Goal: Task Accomplishment & Management: Complete application form

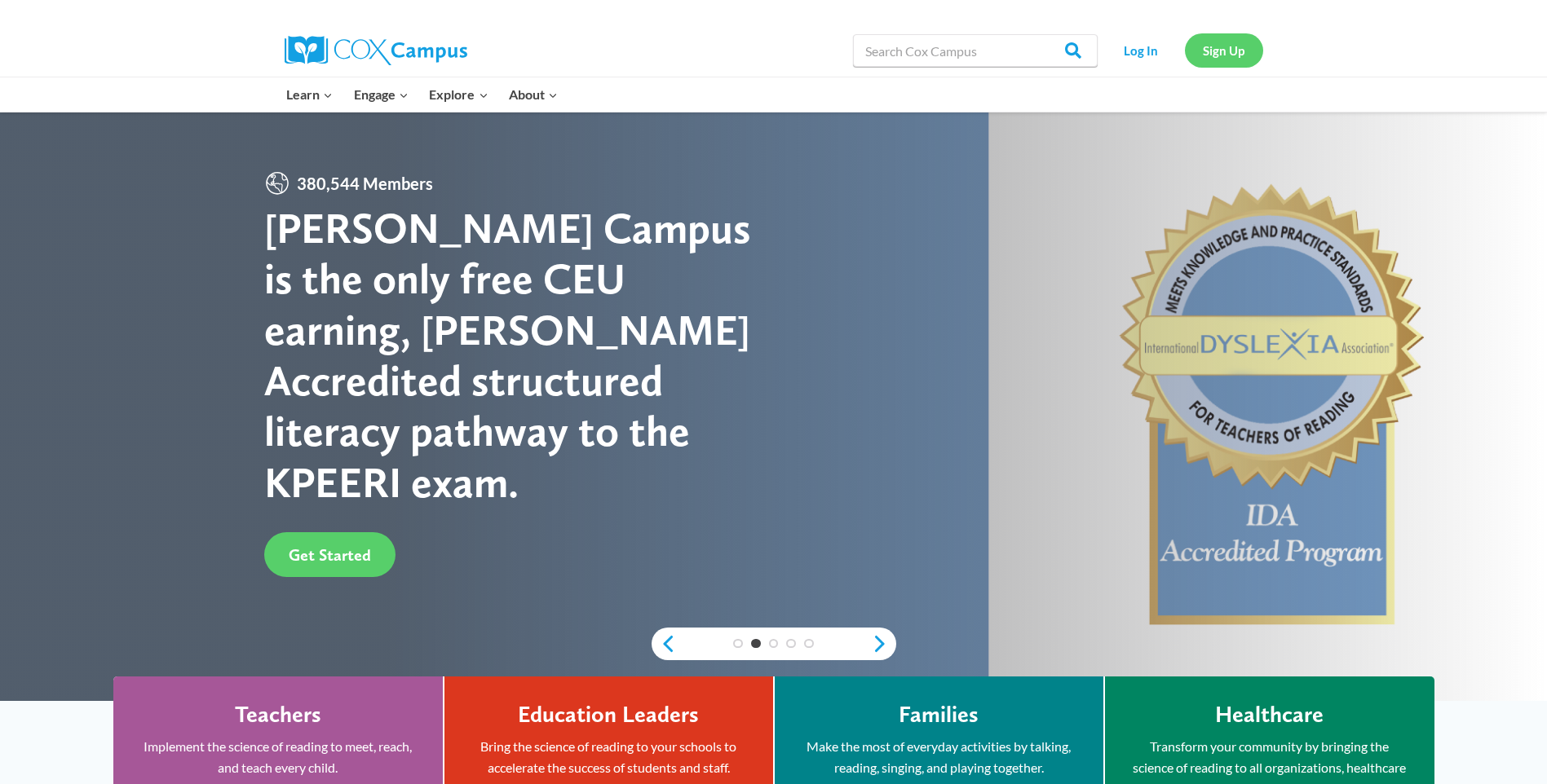
click at [1215, 50] on link "Sign Up" at bounding box center [1224, 50] width 78 height 34
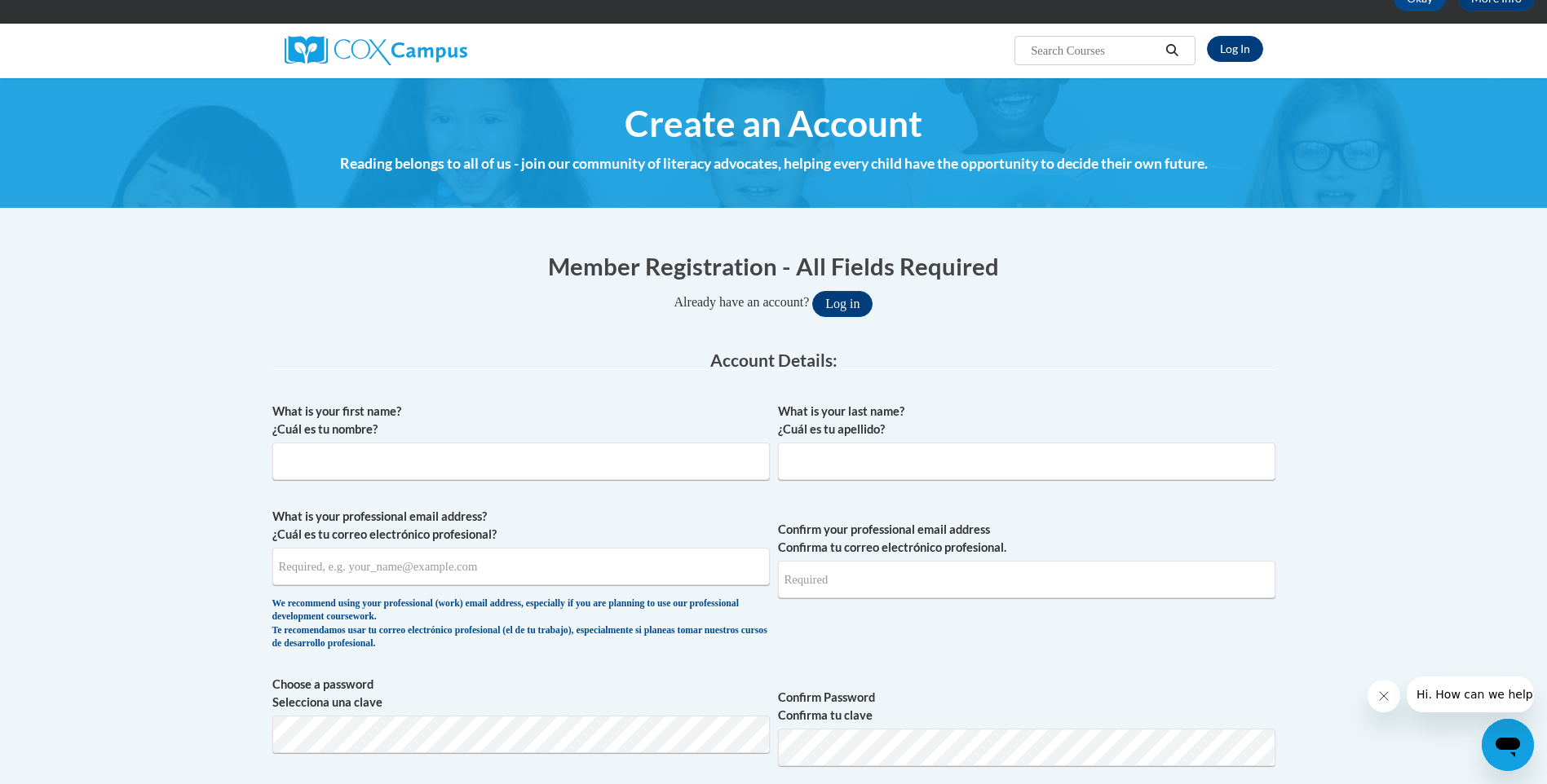
scroll to position [244, 0]
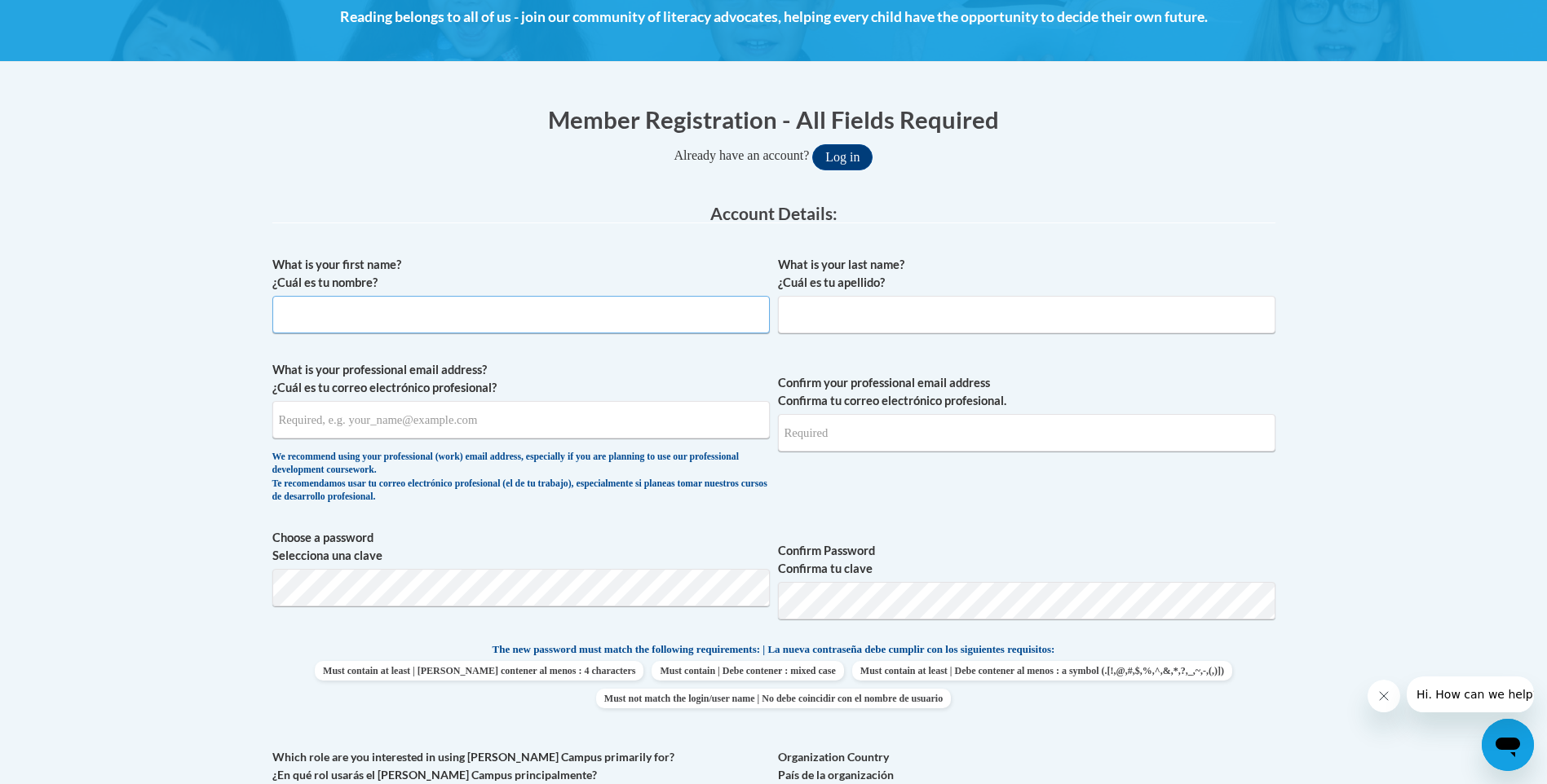
click at [331, 311] on input "What is your first name? ¿Cuál es tu nombre?" at bounding box center [521, 314] width 497 height 37
type input "Andrea"
type input "Thow"
type input "athow@doe.k12.ga.us"
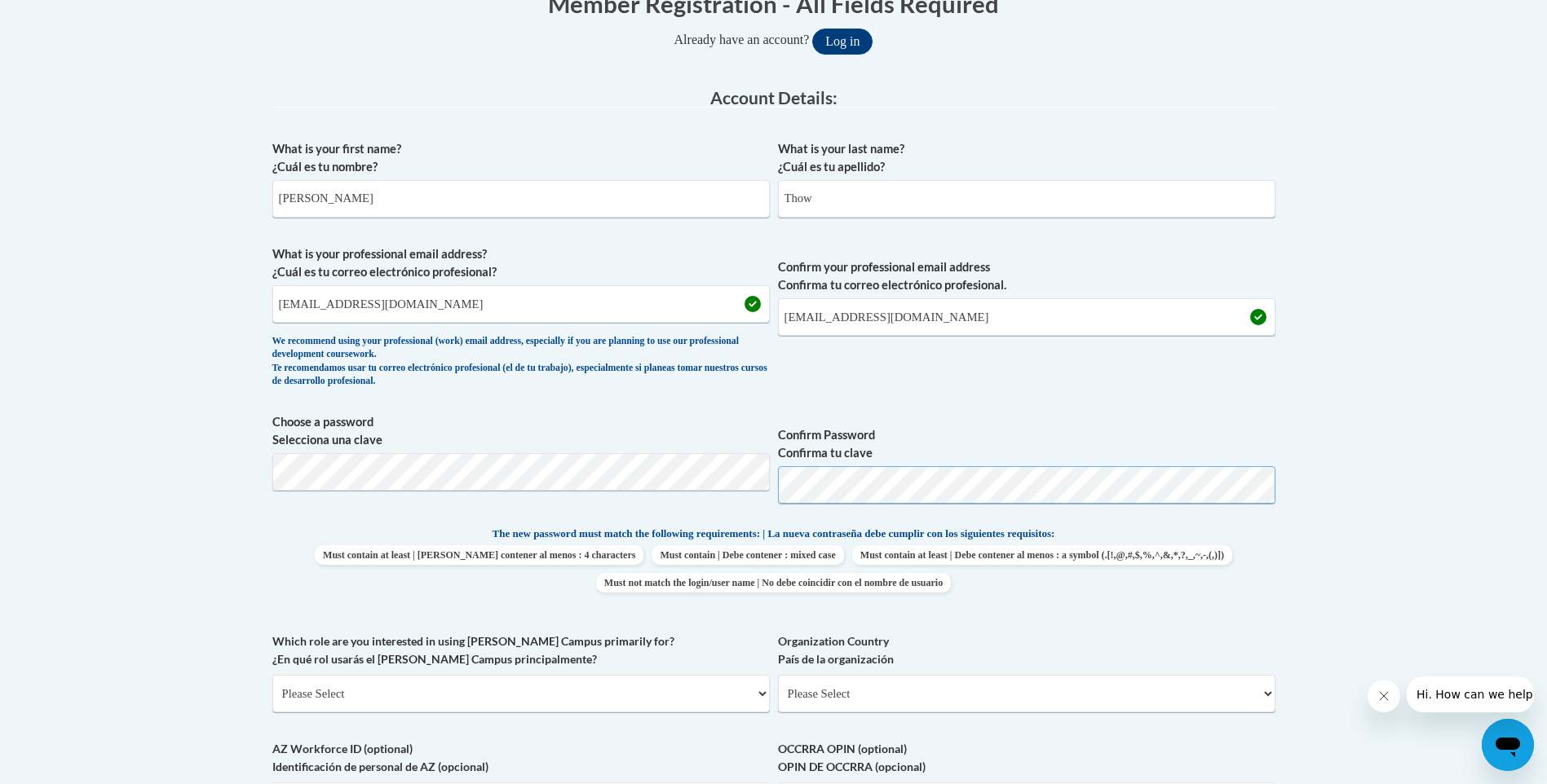
scroll to position [652, 0]
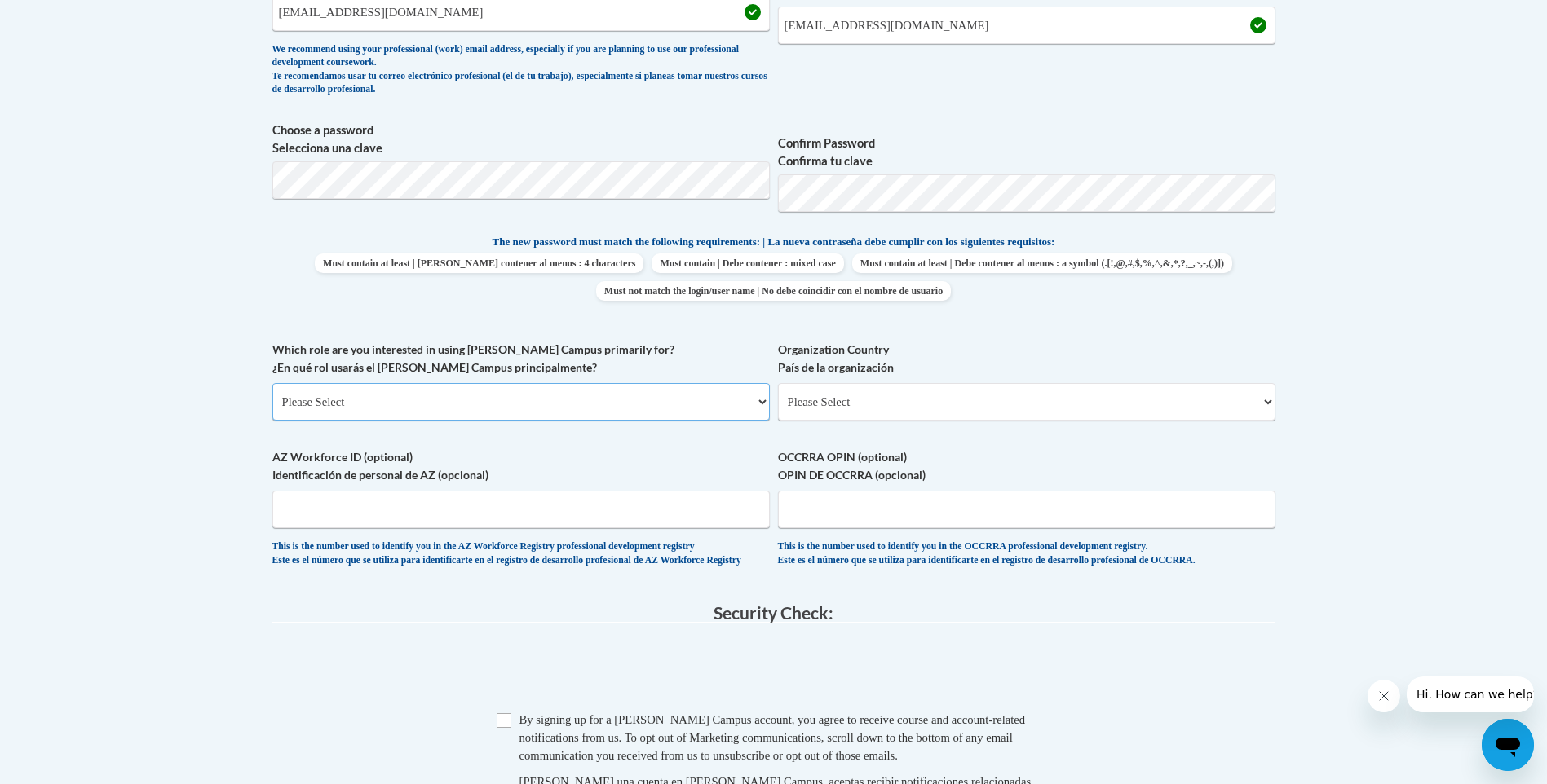
click at [329, 400] on select "Please Select College/University | Colegio/Universidad Community/Nonprofit Part…" at bounding box center [521, 401] width 497 height 37
select select "dc7172d6-9229-4d8e-ba4e-8a66fb6d7019"
click at [273, 383] on select "Please Select College/University | Colegio/Universidad Community/Nonprofit Part…" at bounding box center [521, 401] width 497 height 37
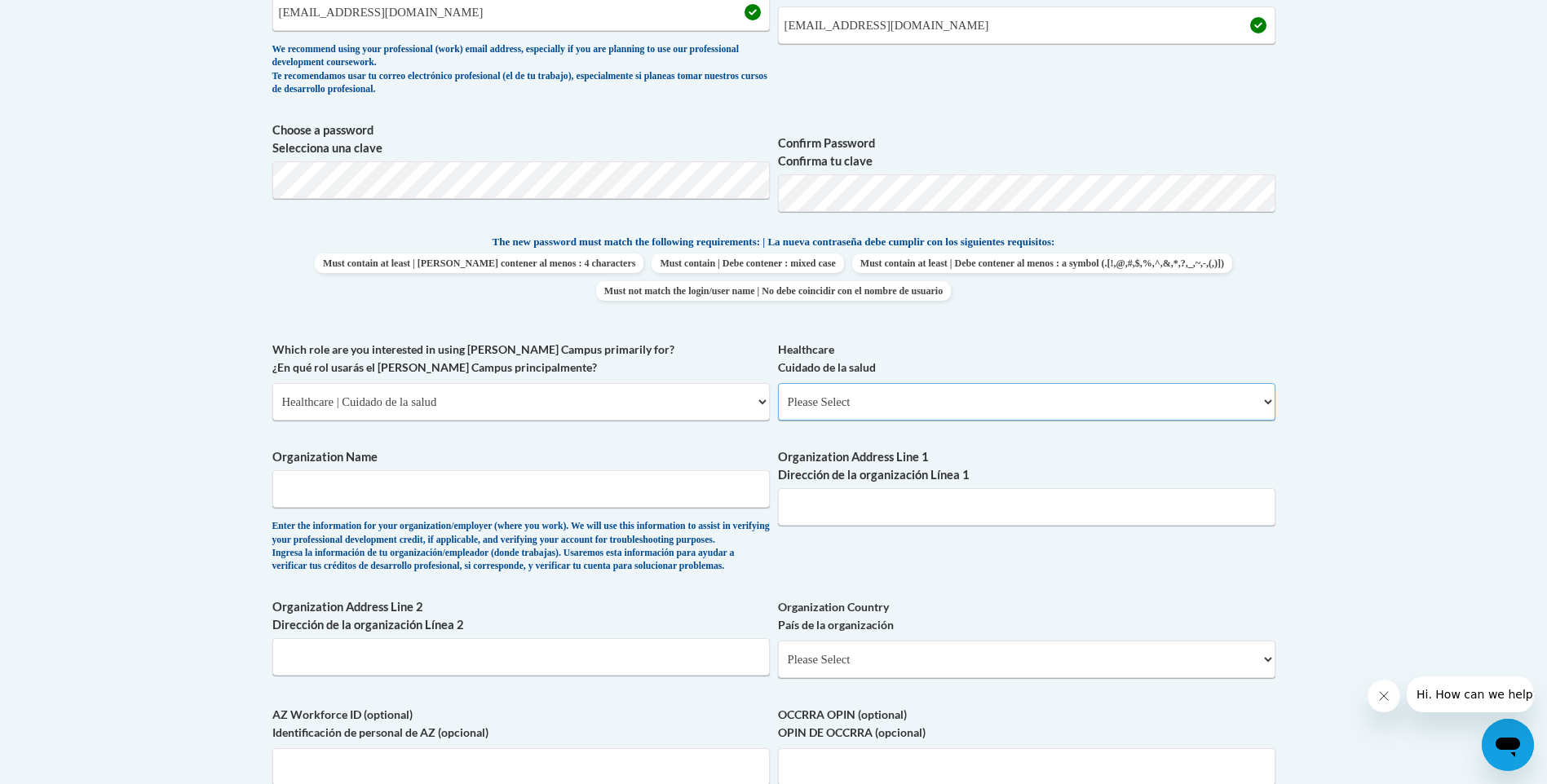
click at [905, 403] on select "Please Select Clinical Education | Educación clinica Executive Leadership | Líd…" at bounding box center [1026, 401] width 497 height 37
click at [603, 397] on select "Please Select College/University | Colegio/Universidad Community/Nonprofit Part…" at bounding box center [521, 401] width 497 height 37
click at [820, 411] on select "Please Select Clinical Education | Educación clinica Executive Leadership | Líd…" at bounding box center [1026, 401] width 497 height 37
select select "ec7581ce-cea7-4426-80e7-2f9e4616bd2c"
click at [778, 383] on select "Please Select Clinical Education | Educación clinica Executive Leadership | Líd…" at bounding box center [1026, 401] width 497 height 37
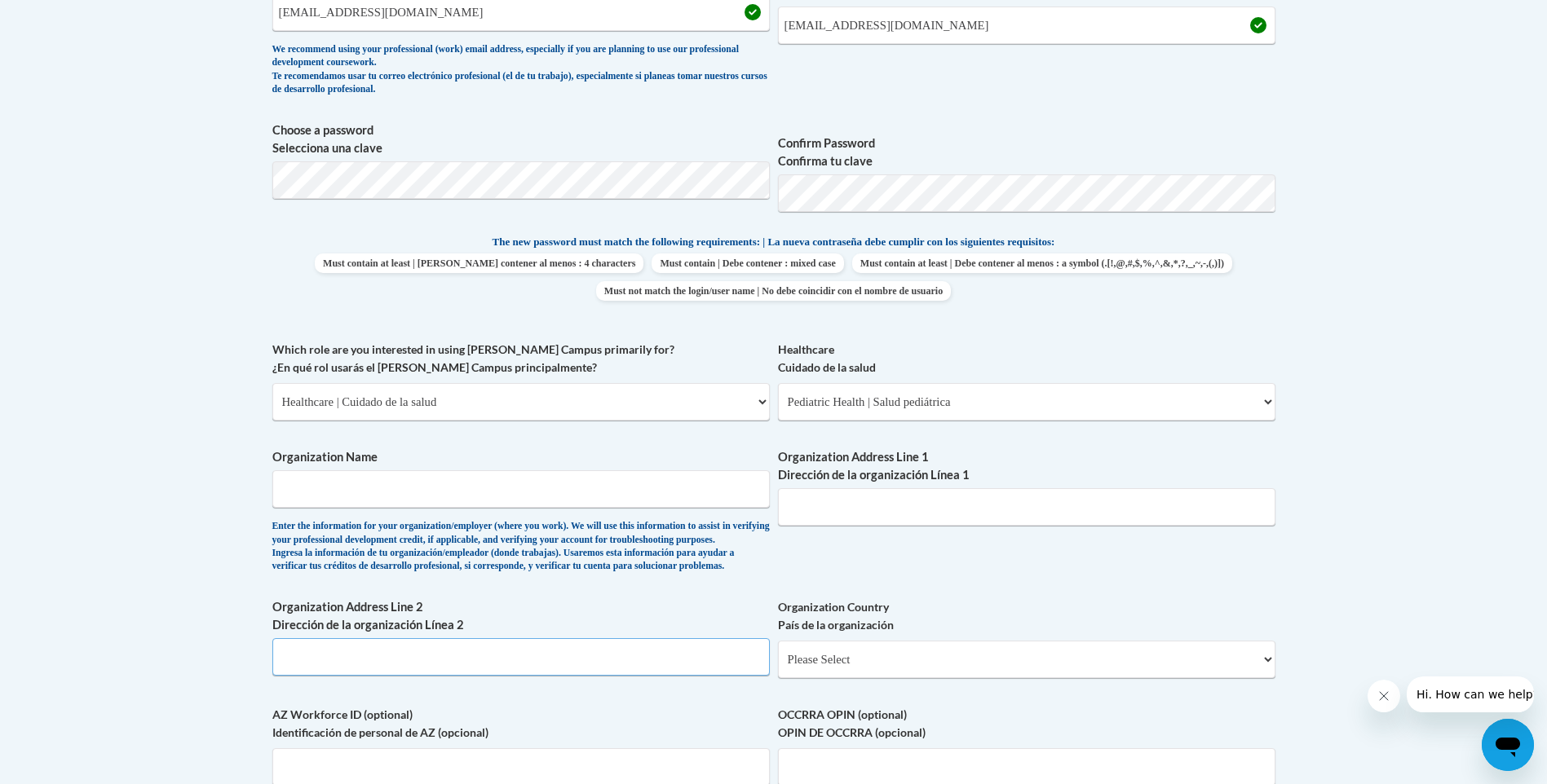
click at [327, 676] on input "Organization Address Line 2 Dirección de la organización Línea 2" at bounding box center [521, 656] width 497 height 37
click at [969, 584] on div "What is your first name? ¿Cuál es tu nombre? Andrea What is your last name? ¿Cu…" at bounding box center [774, 341] width 1002 height 1001
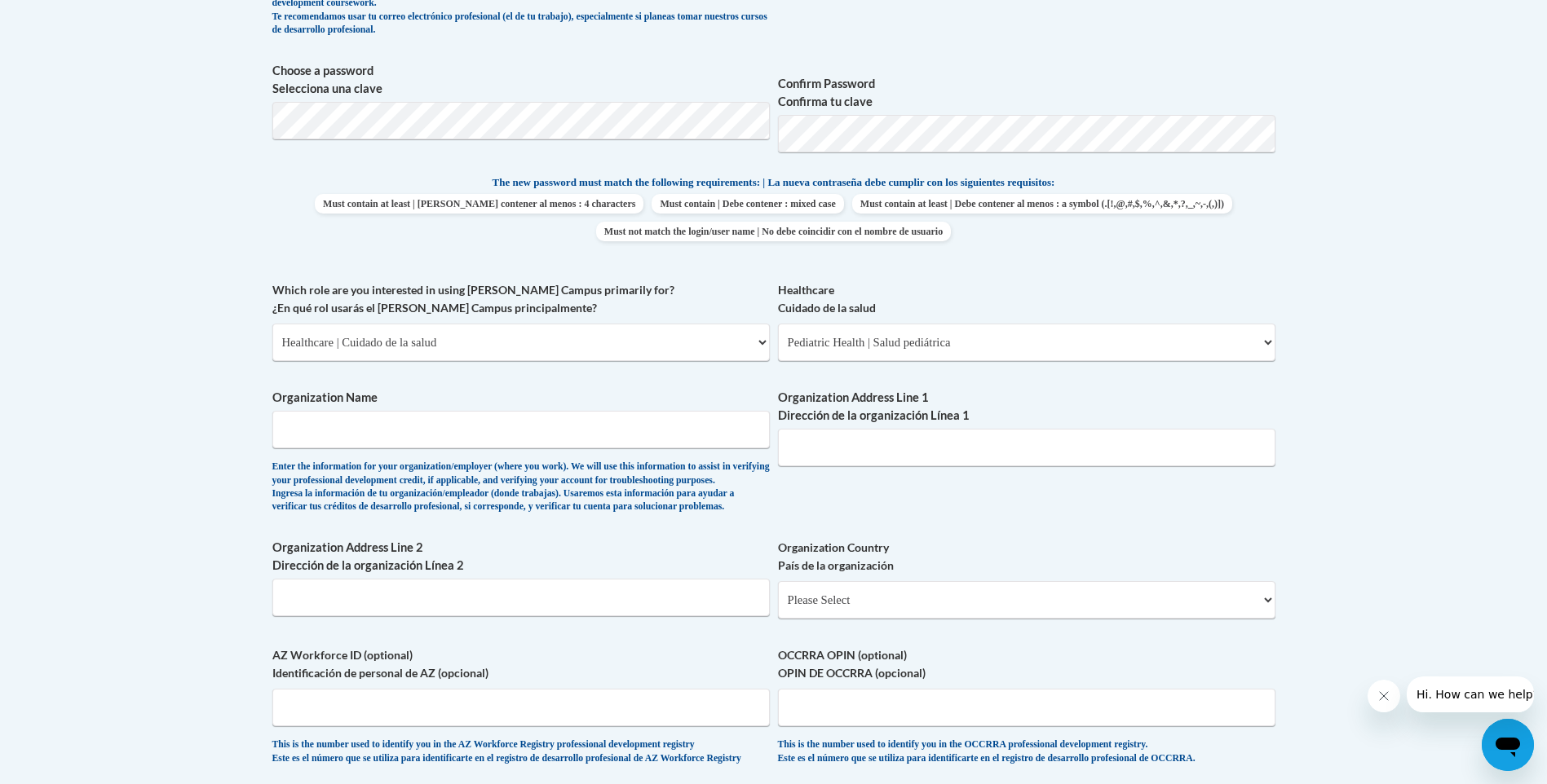
scroll to position [978, 0]
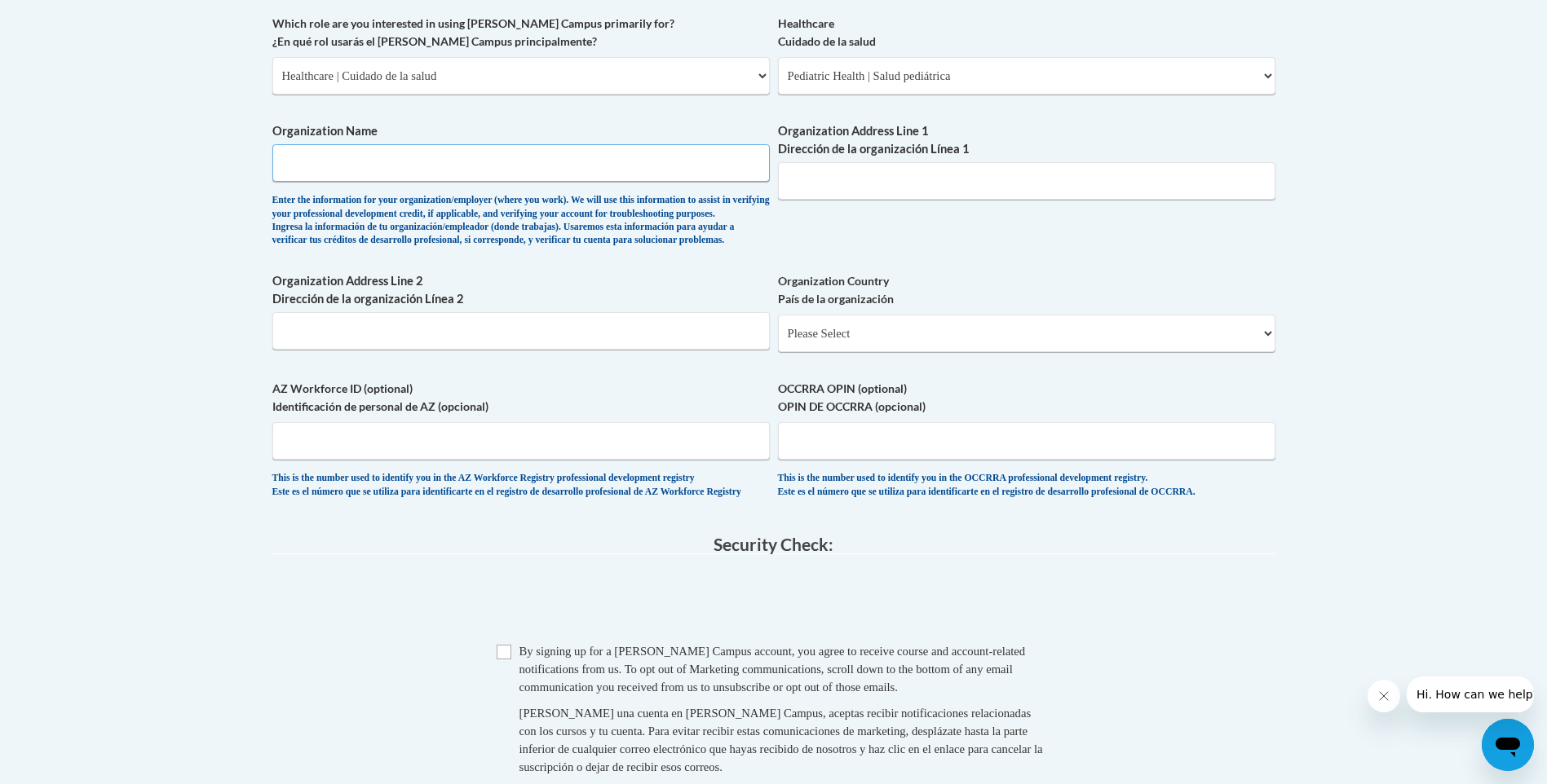
click at [326, 166] on input "Organization Name" at bounding box center [521, 162] width 497 height 37
type input "Atlanta Area School for the Deaf"
type input "890 North Indian Creek Dr"
click at [505, 659] on input "Checkbox" at bounding box center [504, 652] width 15 height 15
checkbox input "true"
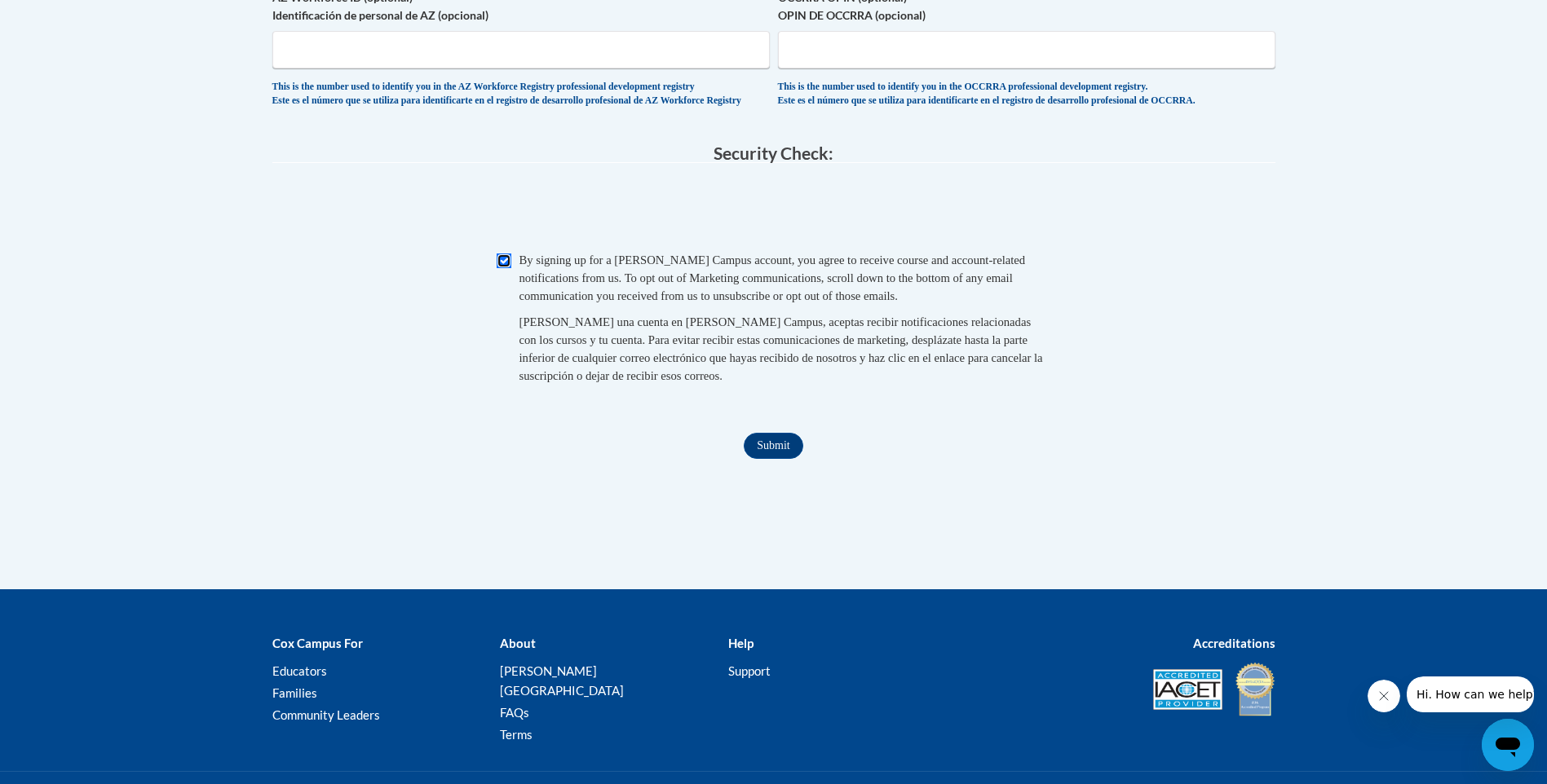
scroll to position [1386, 0]
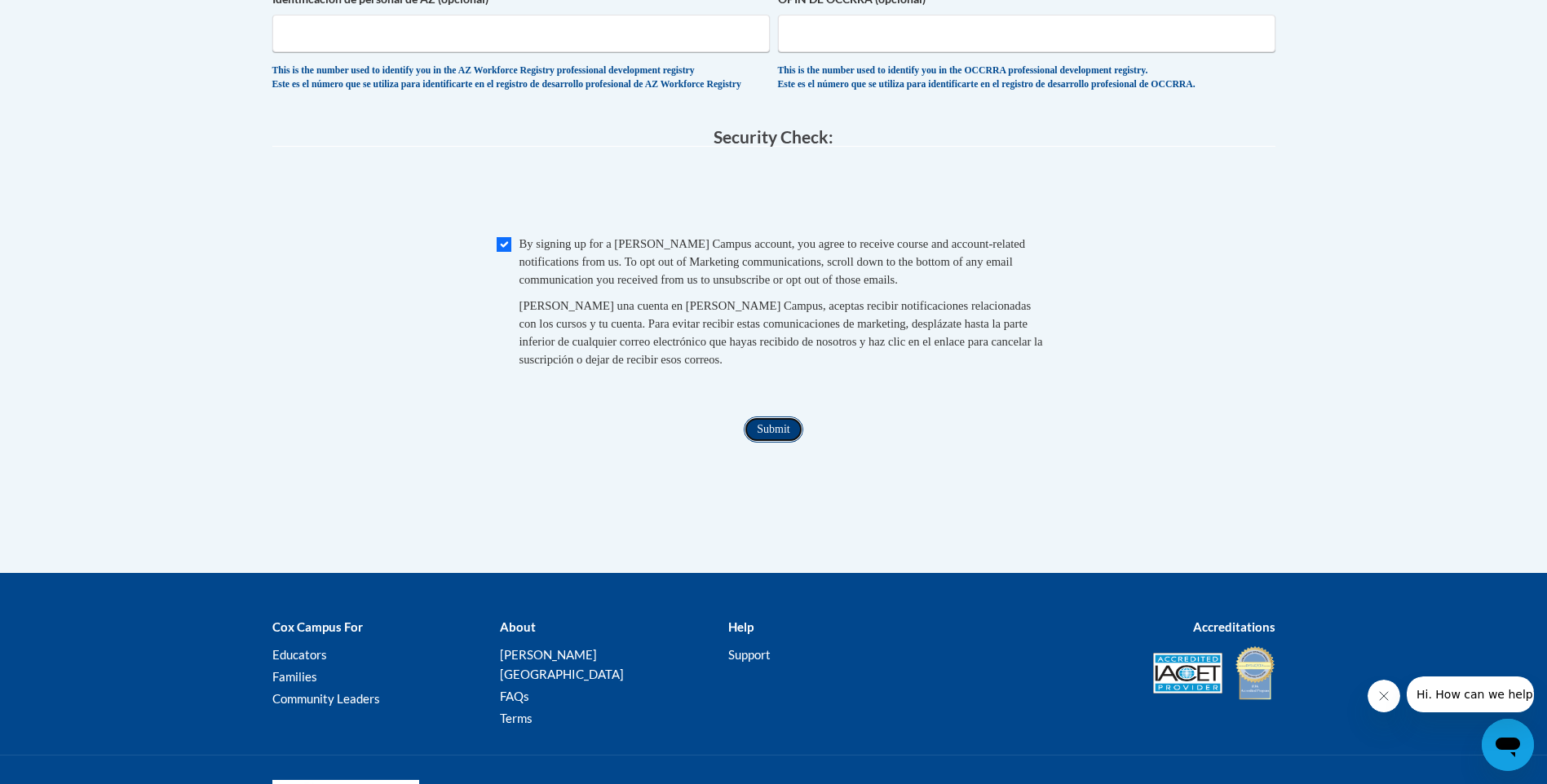
click at [769, 442] on input "Submit" at bounding box center [773, 429] width 58 height 26
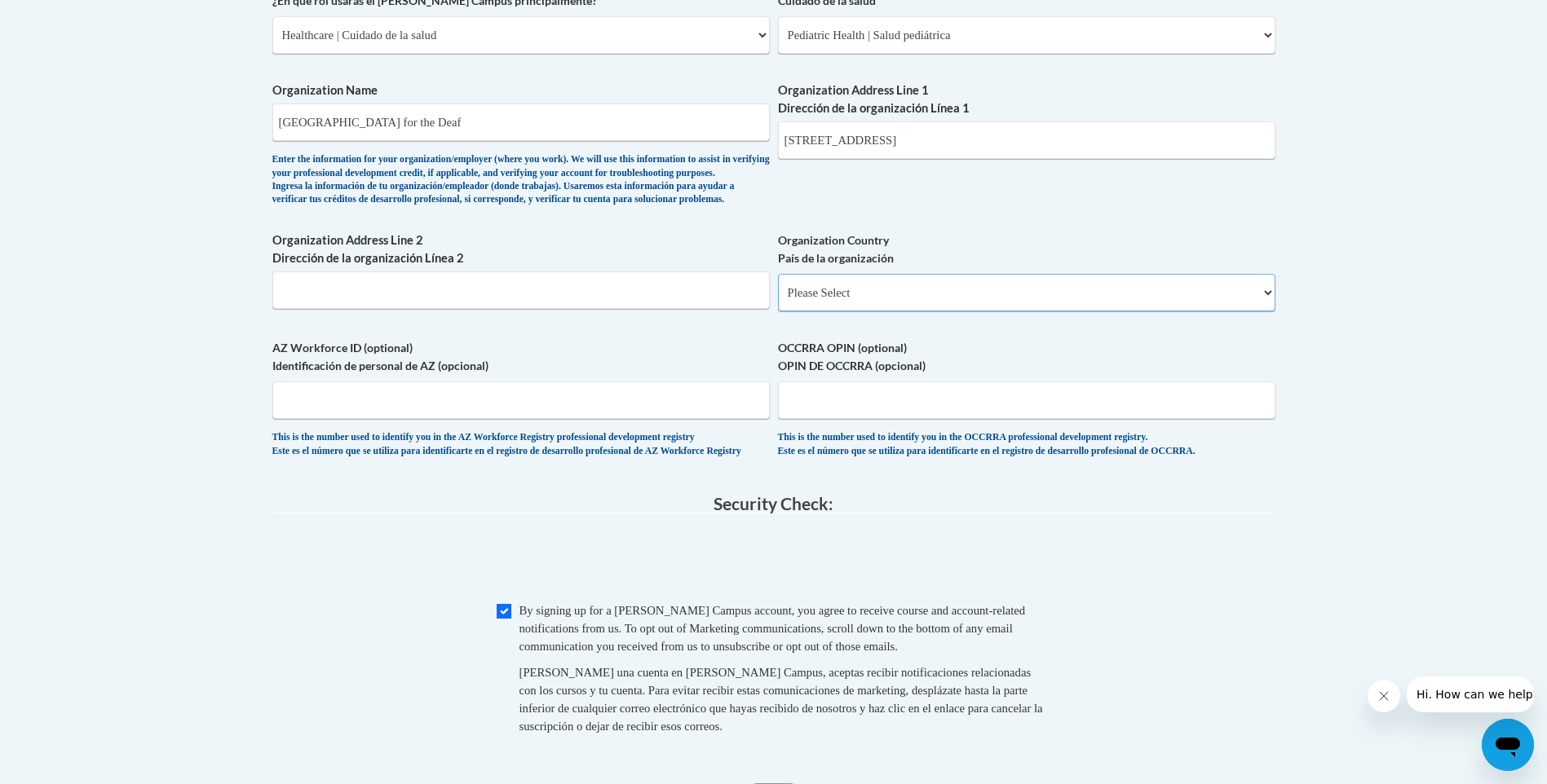
scroll to position [994, 0]
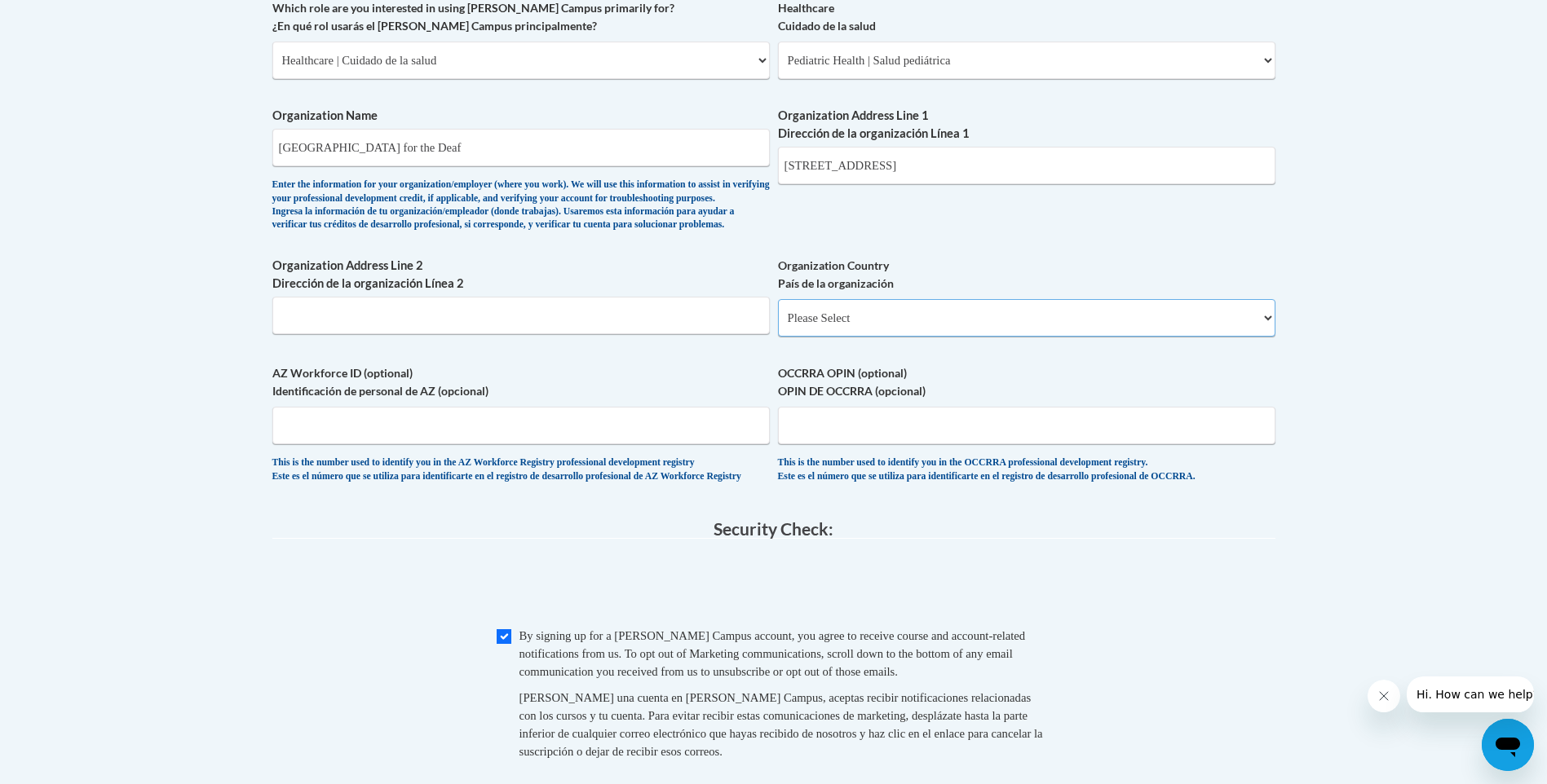
click at [1262, 336] on select "Please Select United States | Estados Unidos Outside of the United States | Fue…" at bounding box center [1026, 317] width 497 height 37
select select "ad49bcad-a171-4b2e-b99c-48b446064914"
click at [778, 325] on select "Please Select United States | Estados Unidos Outside of the United States | Fue…" at bounding box center [1026, 317] width 497 height 37
select select
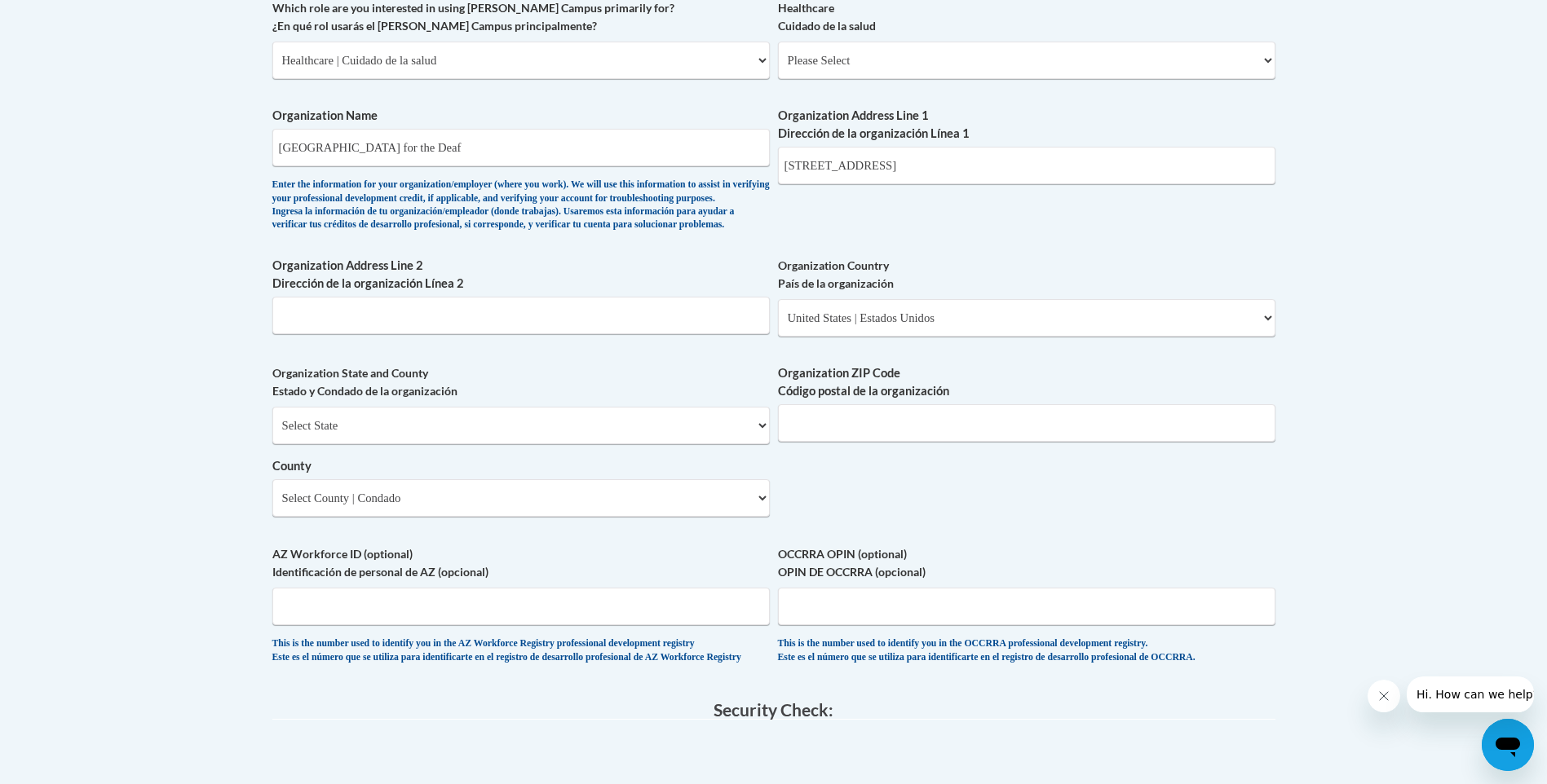
click at [772, 452] on div "What is your first name? ¿Cuál es tu nombre? Andrea What is your last name? ¿Cu…" at bounding box center [774, 89] width 1002 height 1181
click at [757, 444] on select "Select State Alabama Alaska Arizona Arkansas California Colorado Connecticut De…" at bounding box center [521, 425] width 497 height 37
select select "Georgia"
click at [273, 434] on select "Select State Alabama Alaska Arizona Arkansas California Colorado Connecticut De…" at bounding box center [521, 425] width 497 height 37
click at [365, 515] on select "County" at bounding box center [521, 498] width 497 height 37
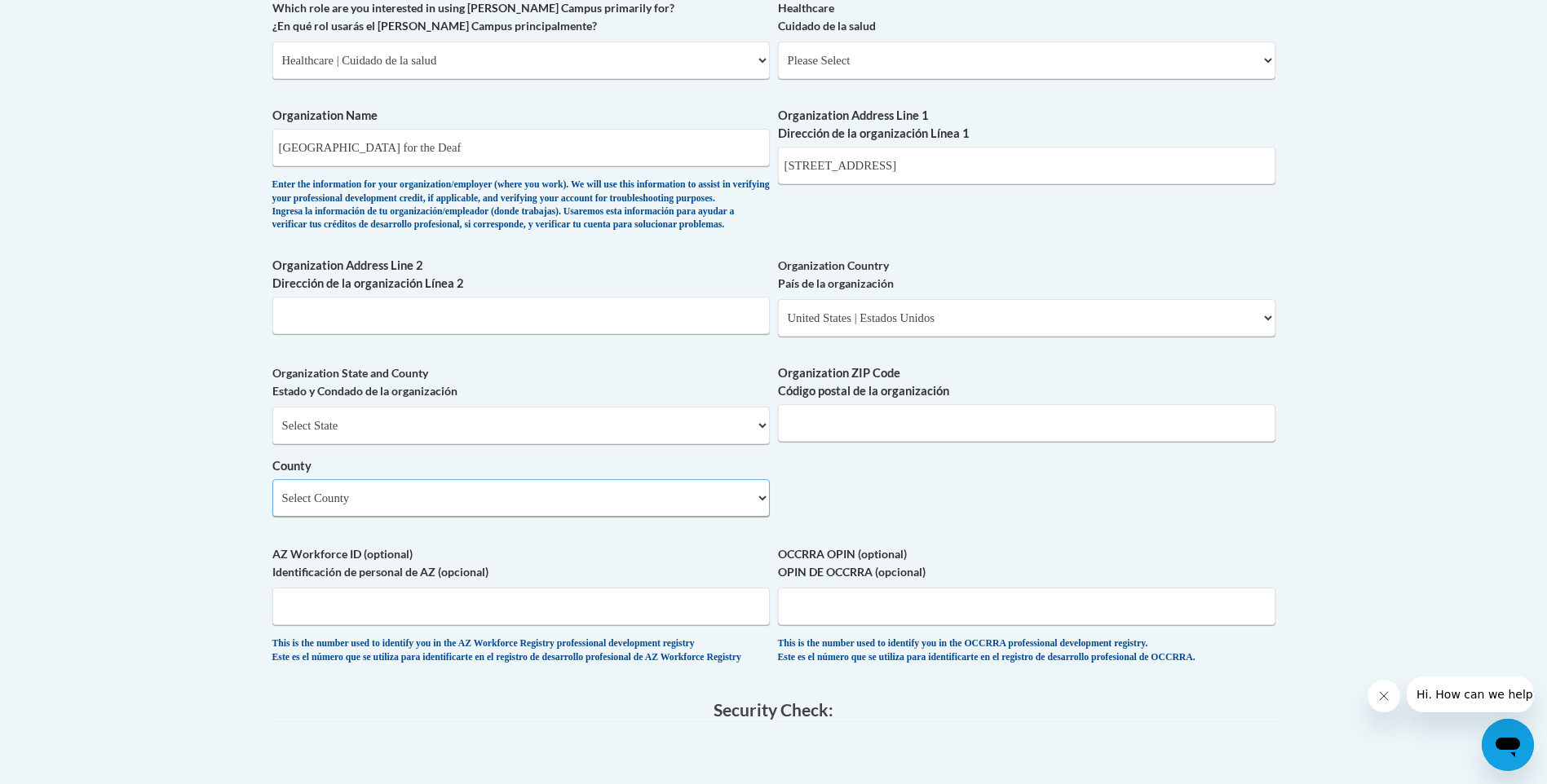
select select "DeKalb"
click at [273, 506] on select "Select County Appling Atkinson Bacon Baker Baldwin Banks Barrow Bartow Ben Hill…" at bounding box center [521, 498] width 497 height 37
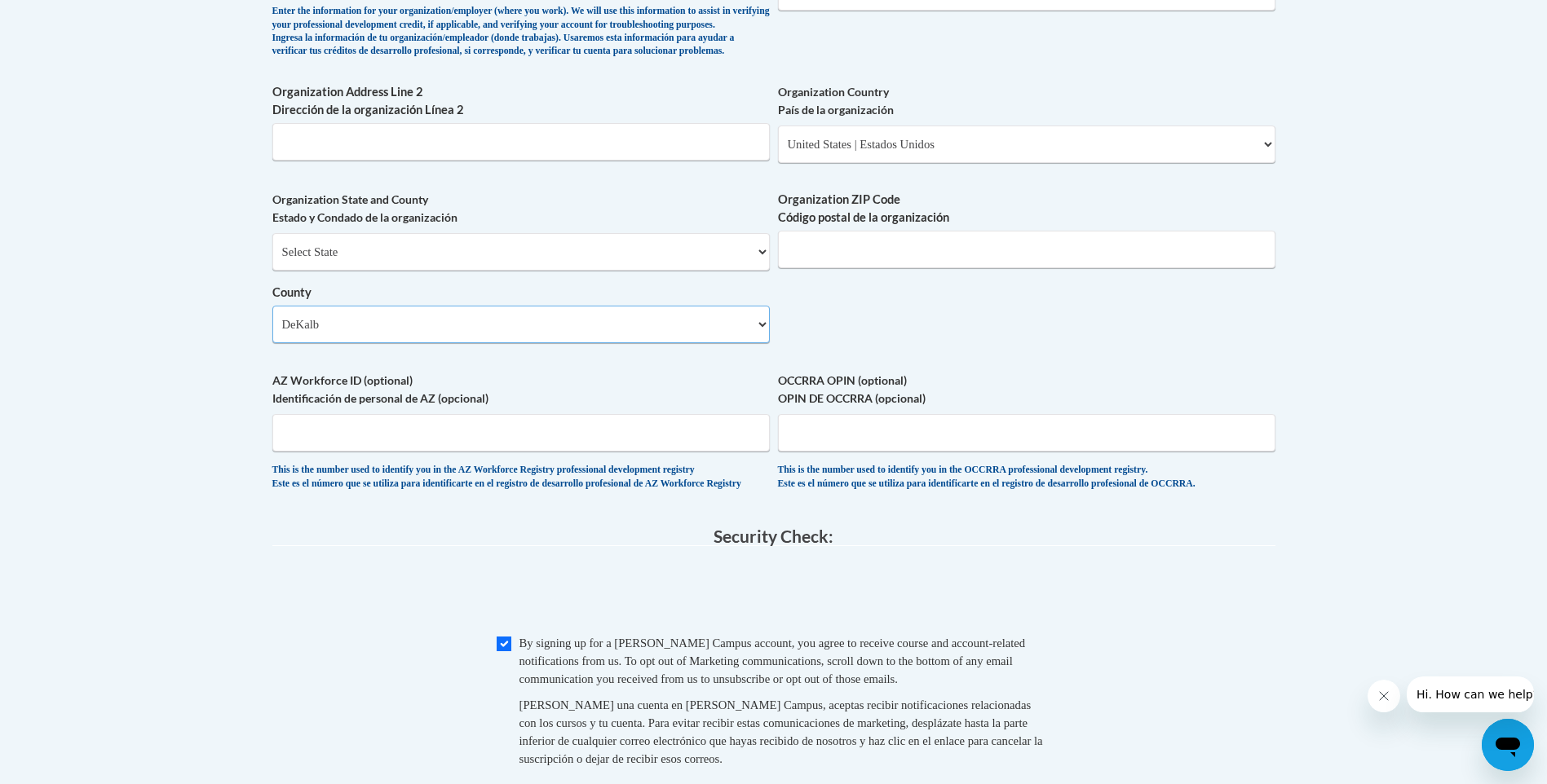
scroll to position [1156, 0]
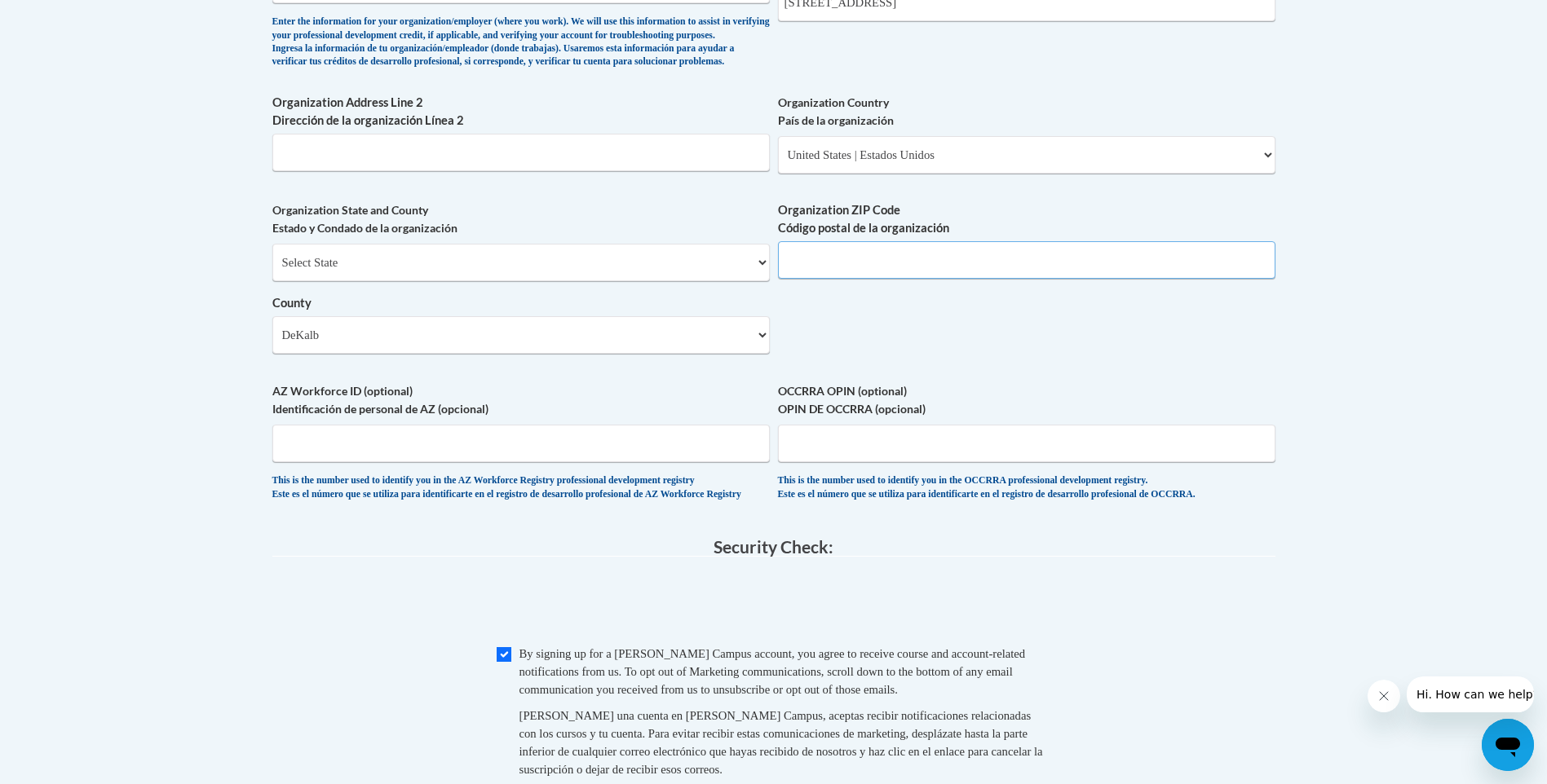
click at [843, 279] on input "Organization ZIP Code Código postal de la organización" at bounding box center [1026, 260] width 497 height 37
click at [807, 279] on input "Organization ZIP Code Código postal de la organización" at bounding box center [1026, 260] width 497 height 37
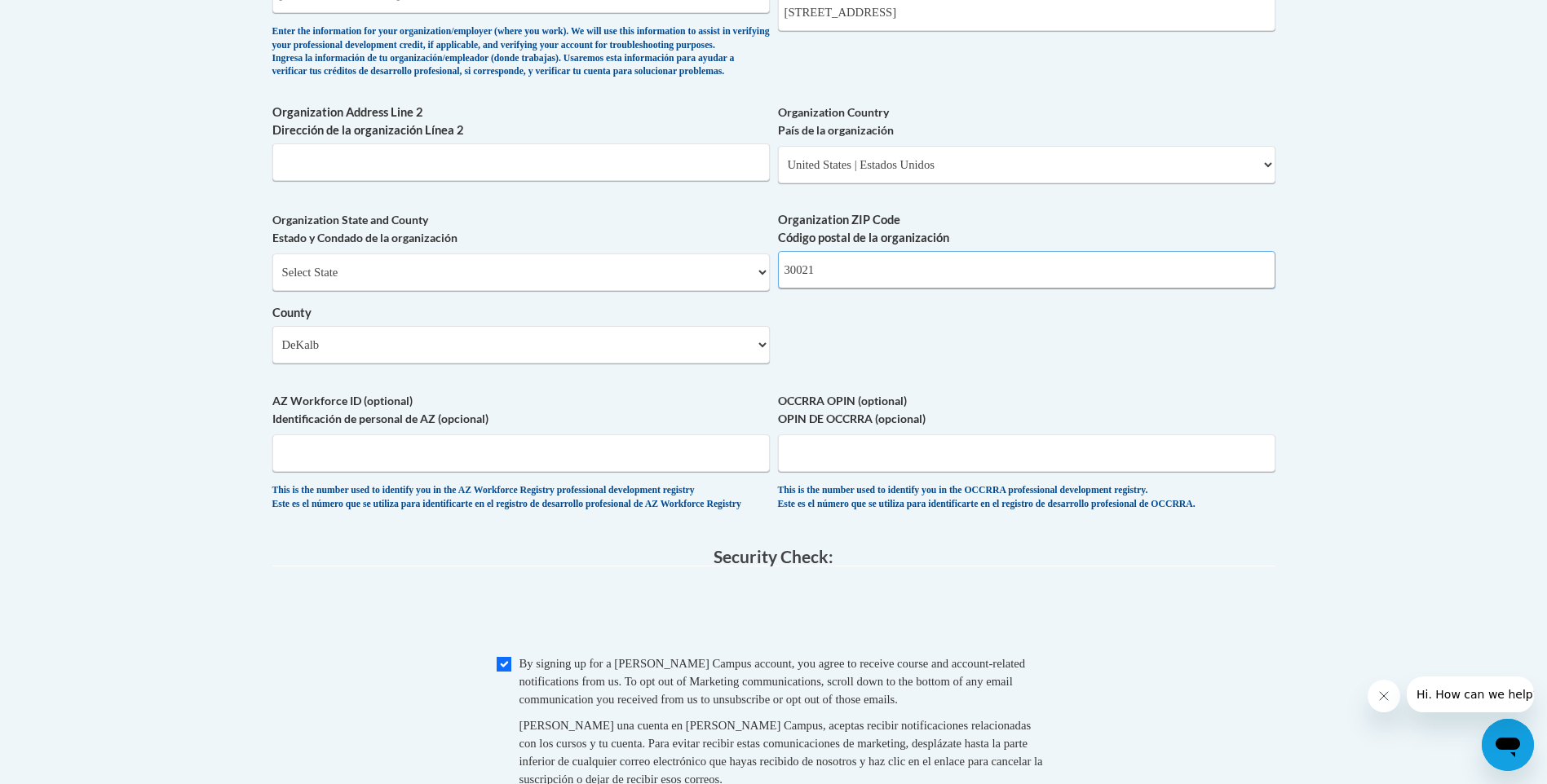
scroll to position [1386, 0]
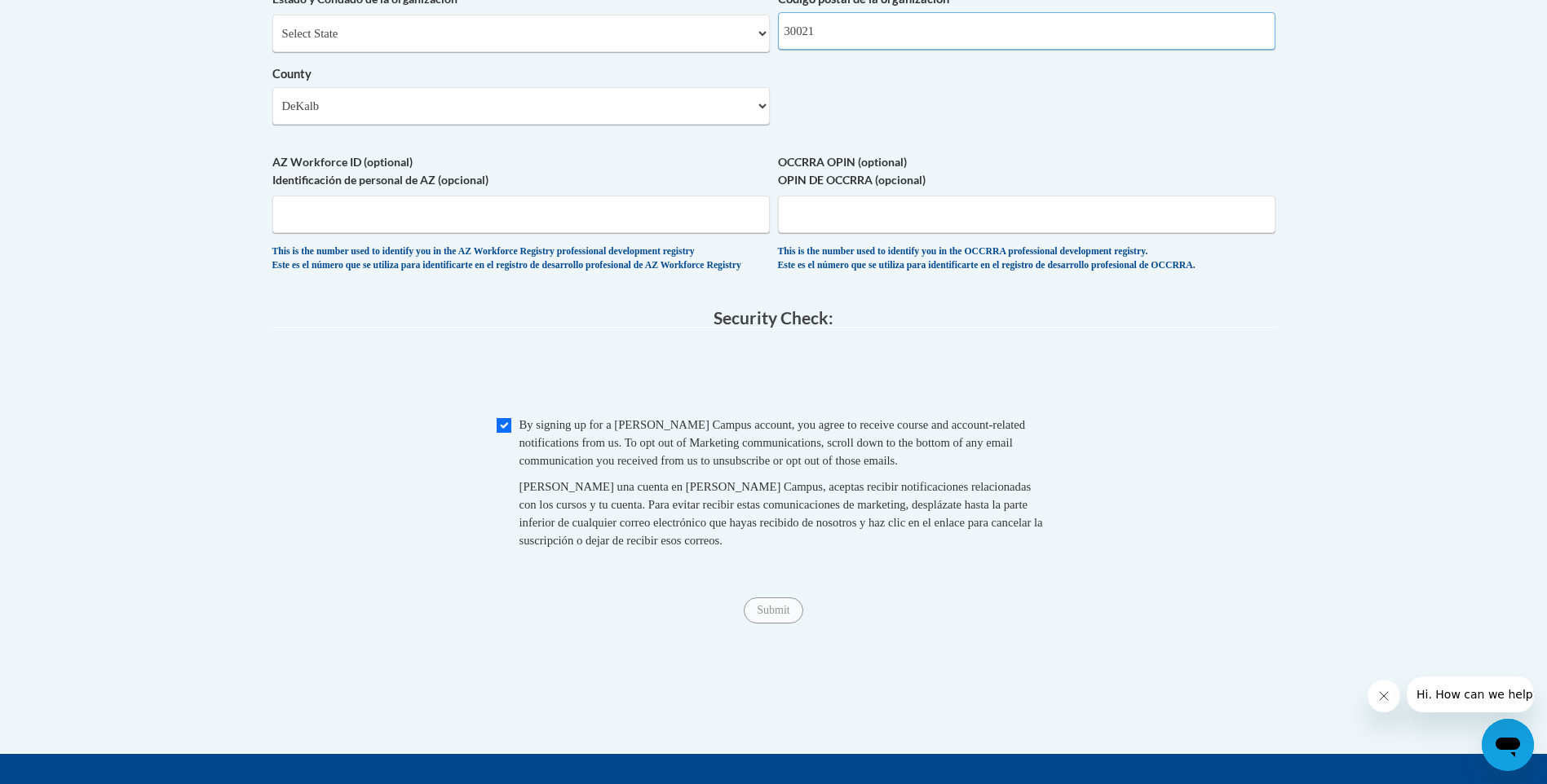
type input "30021"
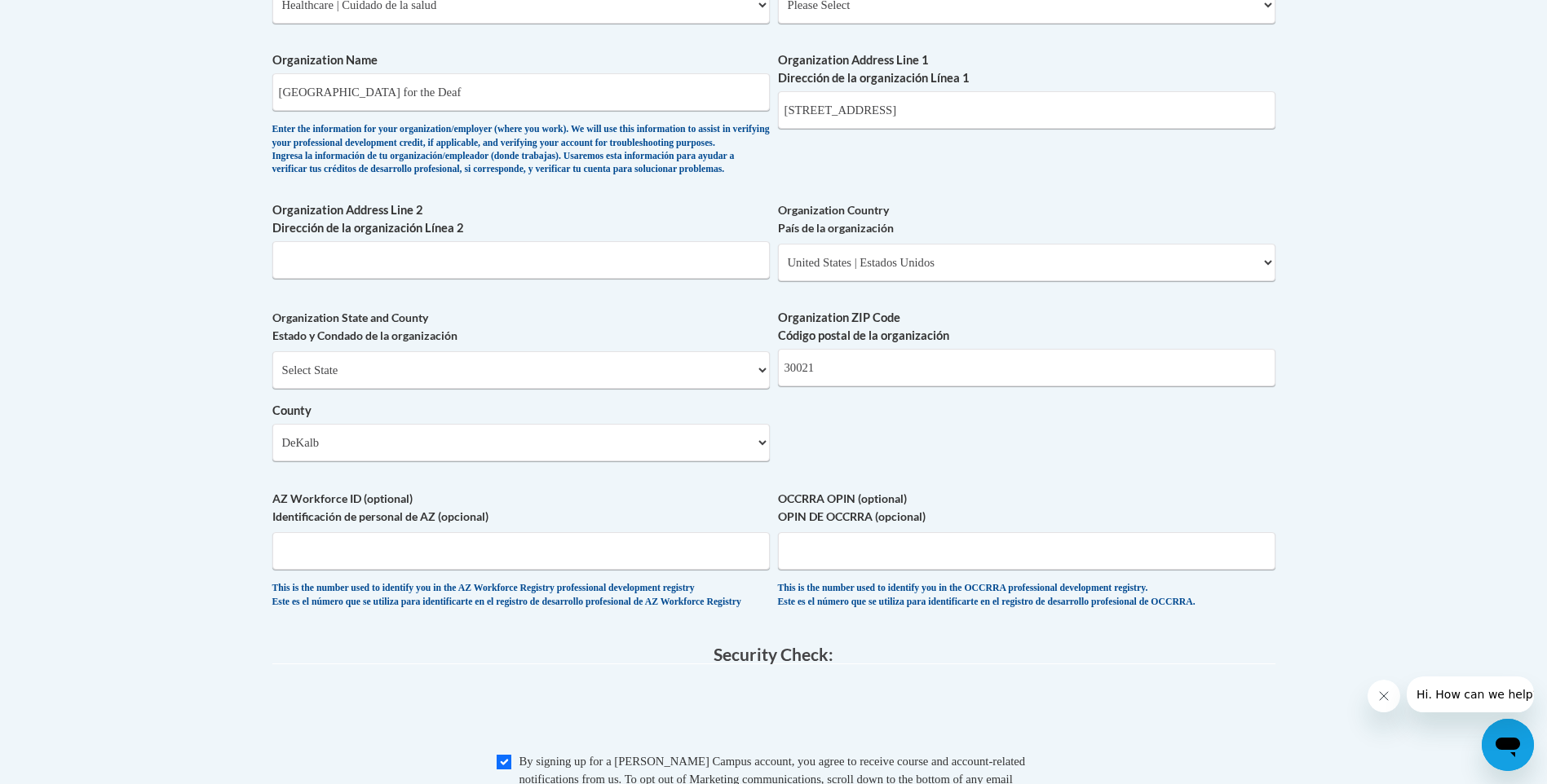
scroll to position [978, 0]
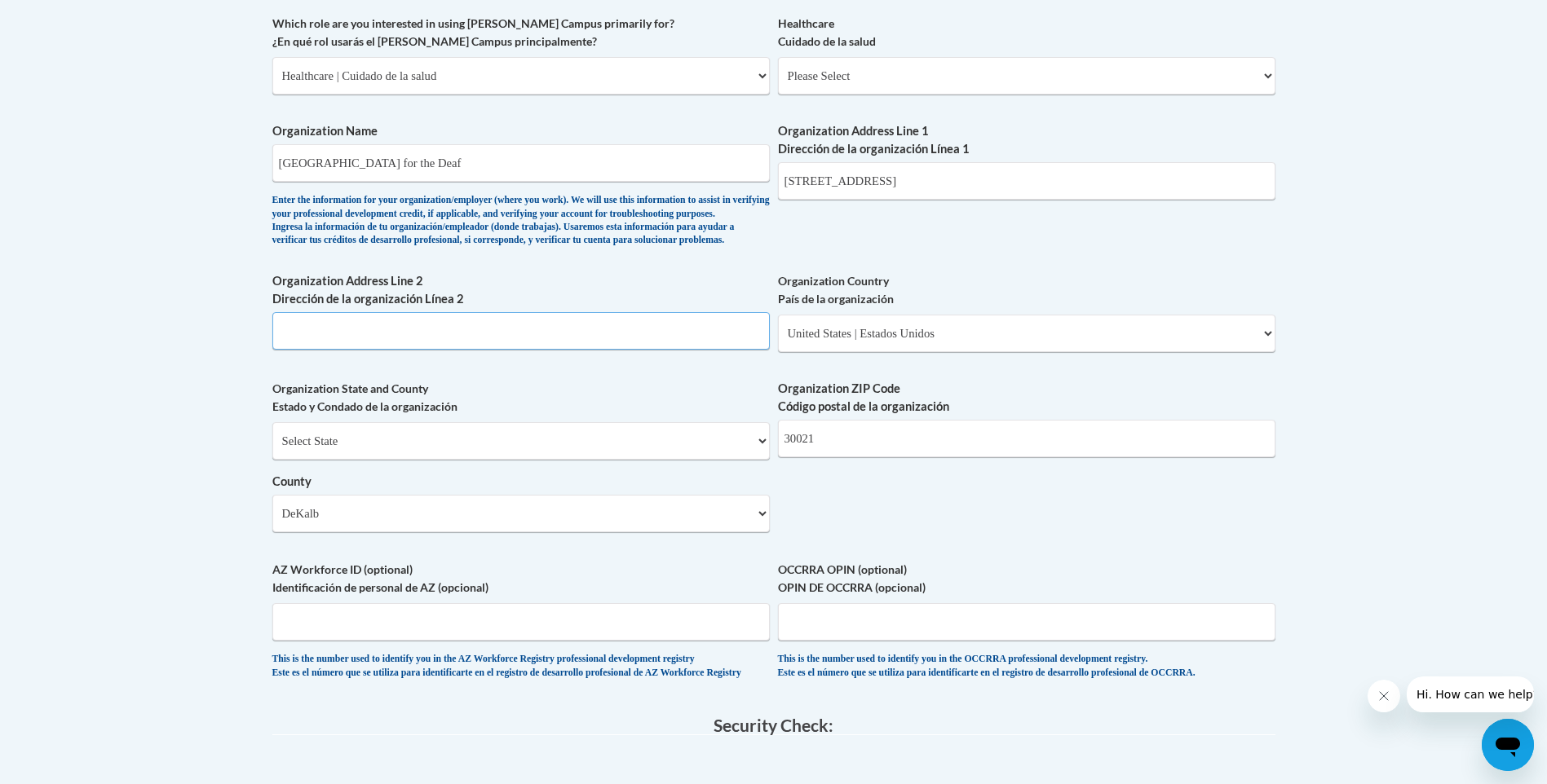
click at [327, 349] on input "Organization Address Line 2 Dirección de la organización Línea 2" at bounding box center [521, 330] width 497 height 37
type input "Clarkston"
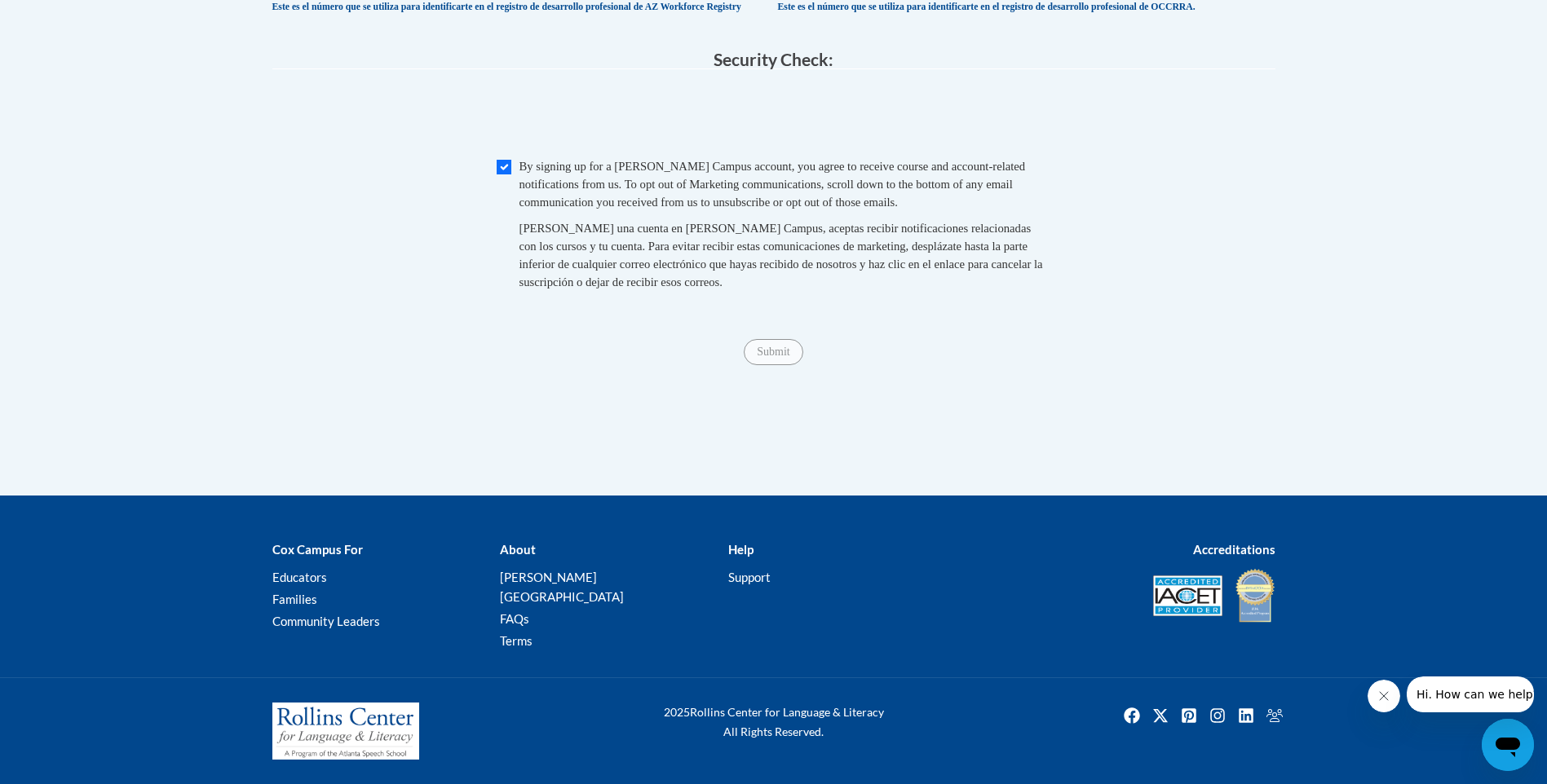
scroll to position [1664, 0]
click at [780, 365] on input "Submit" at bounding box center [773, 352] width 58 height 26
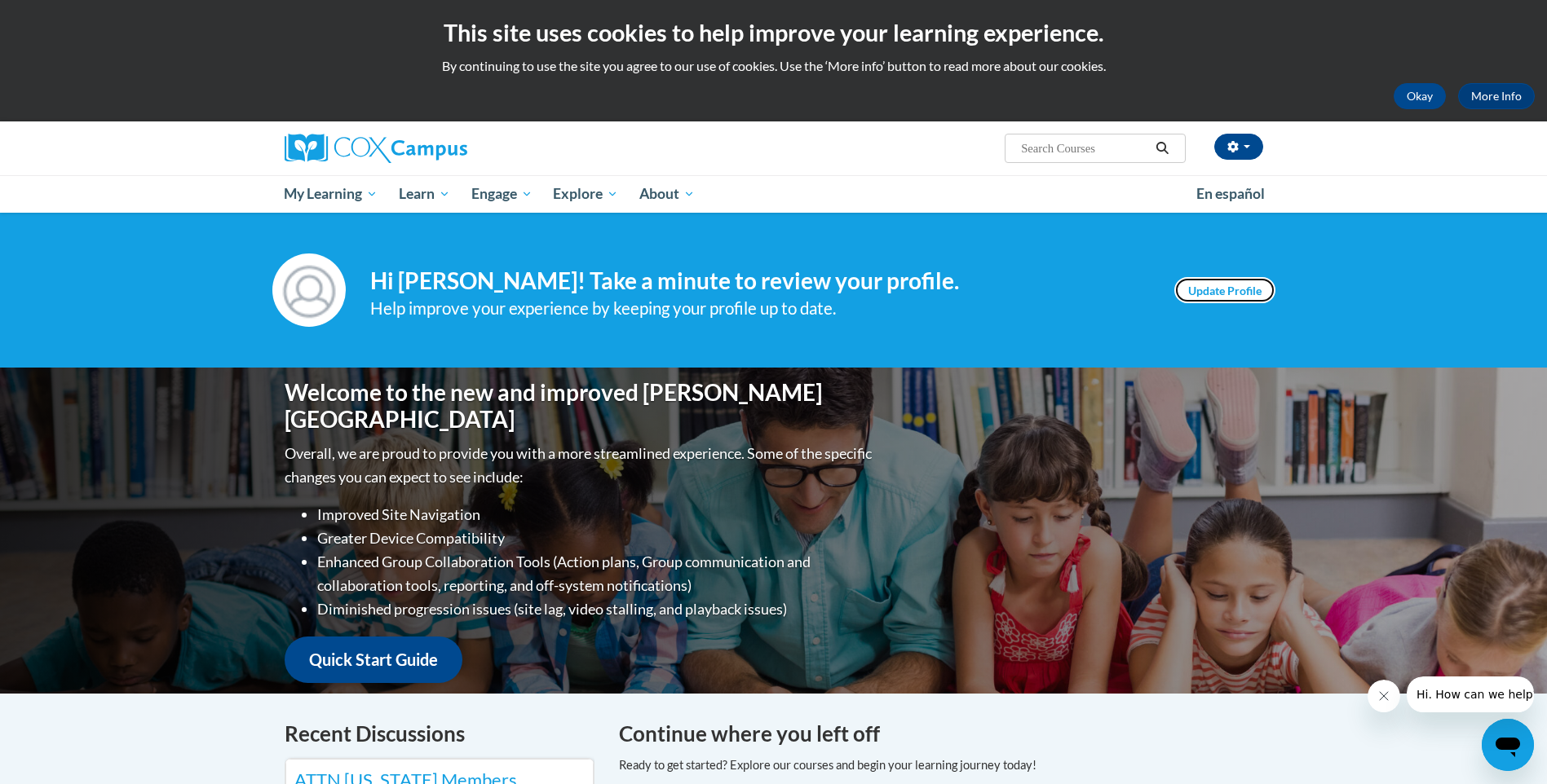
click at [1236, 283] on link "Update Profile" at bounding box center [1224, 290] width 101 height 26
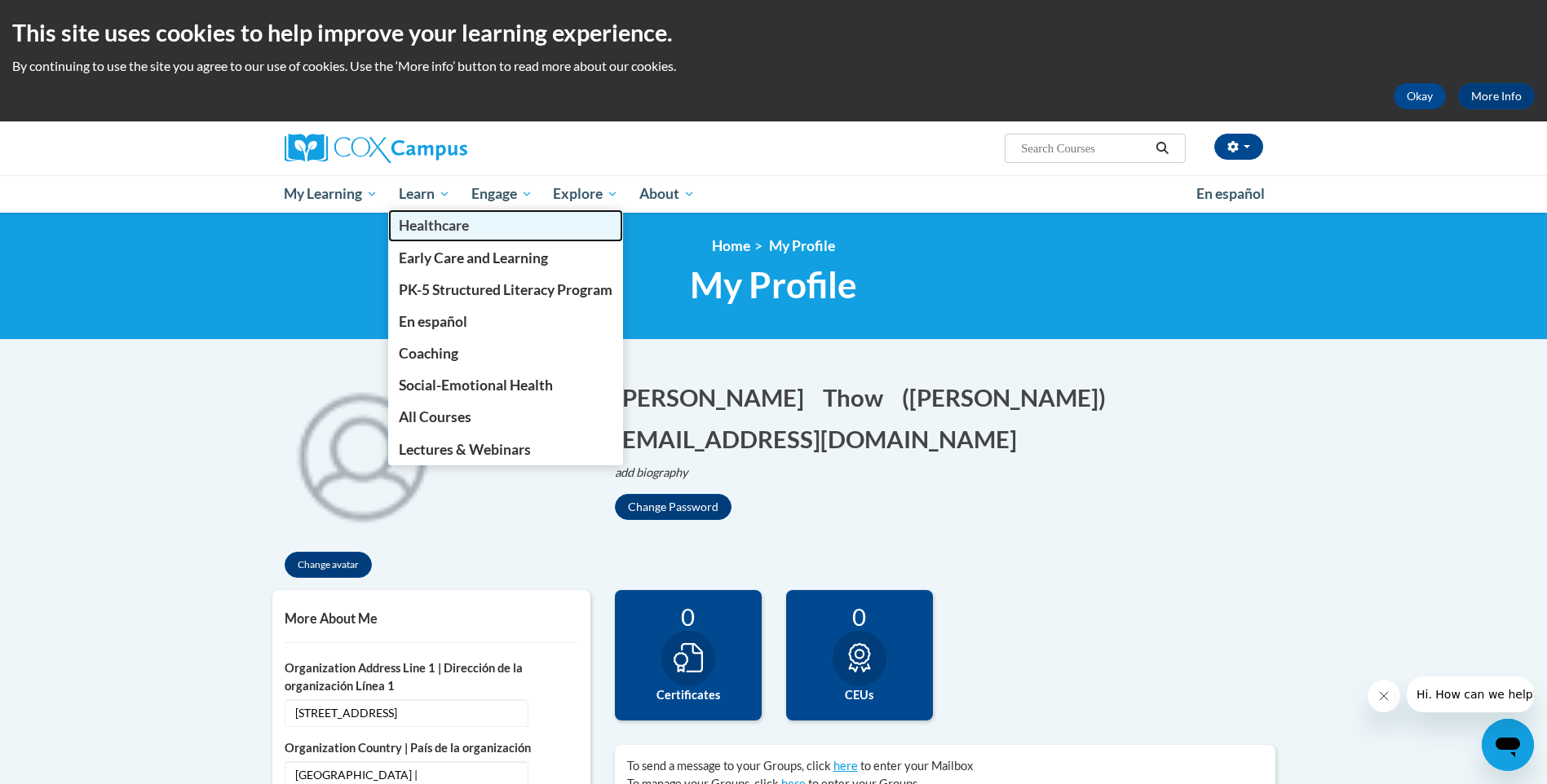
click at [426, 222] on span "Healthcare" at bounding box center [433, 225] width 70 height 17
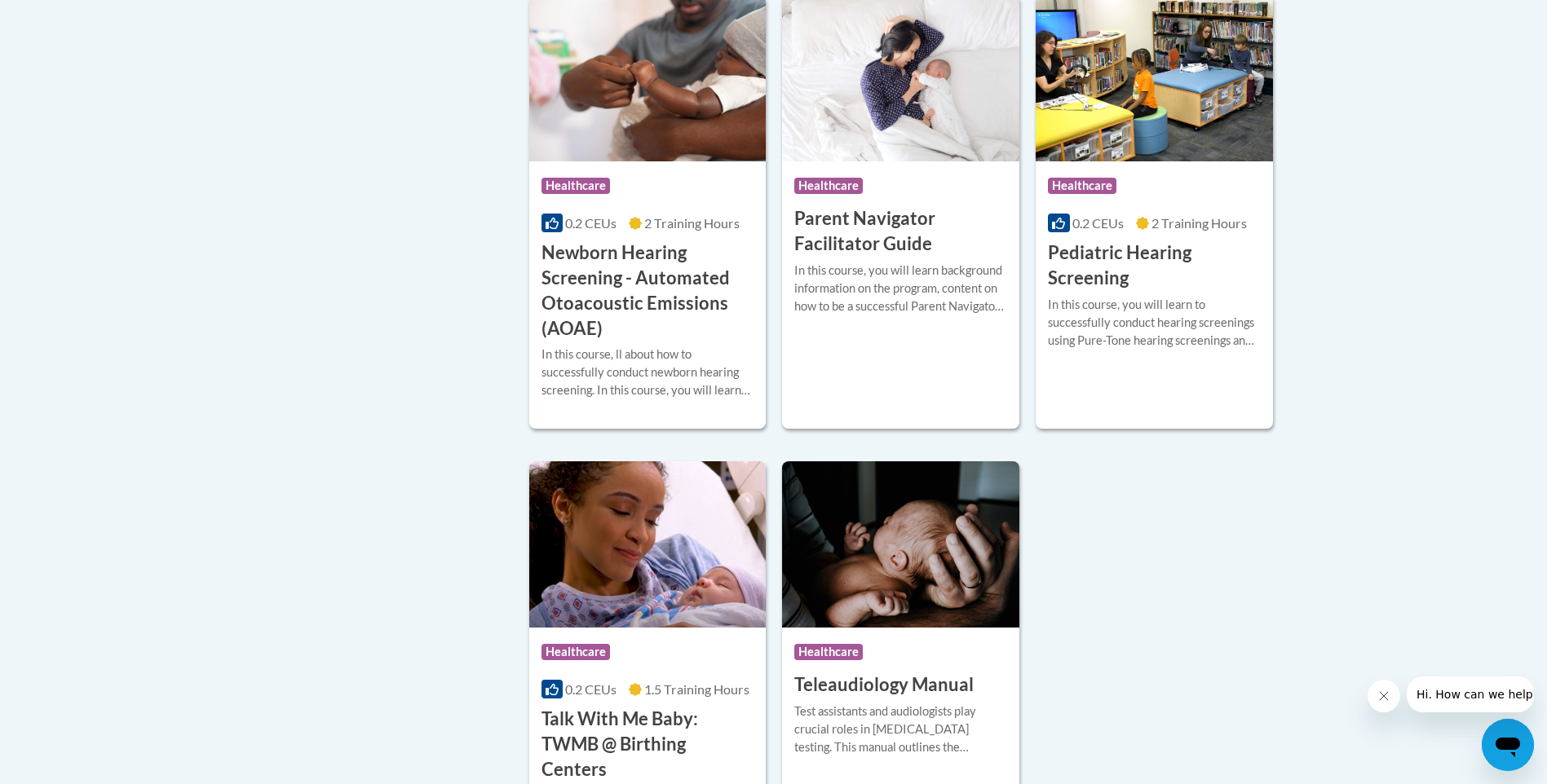
scroll to position [896, 0]
